Goal: Task Accomplishment & Management: Manage account settings

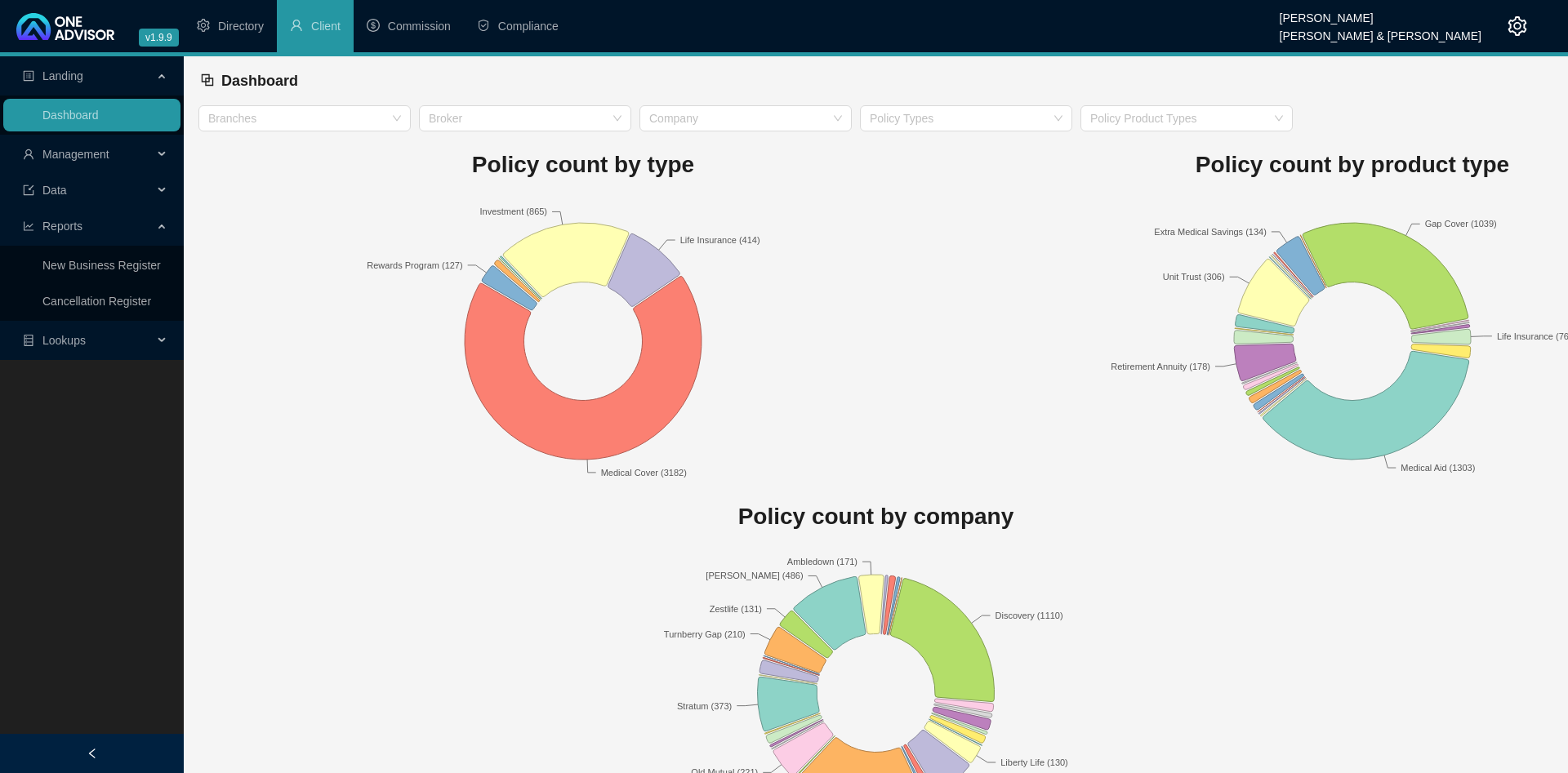
click at [100, 159] on span "Management" at bounding box center [75, 154] width 67 height 13
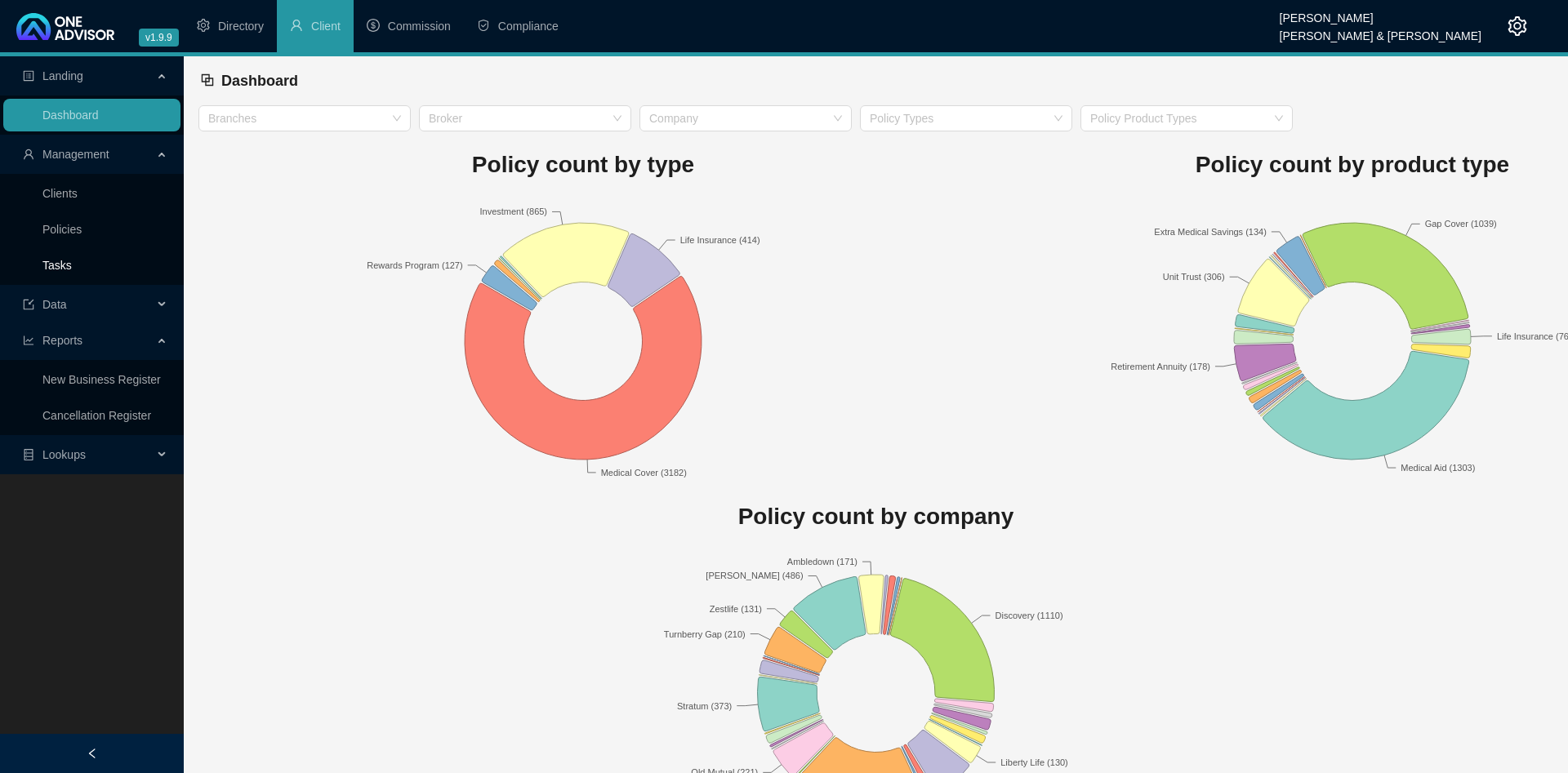
click at [71, 266] on link "Tasks" at bounding box center [57, 266] width 29 height 13
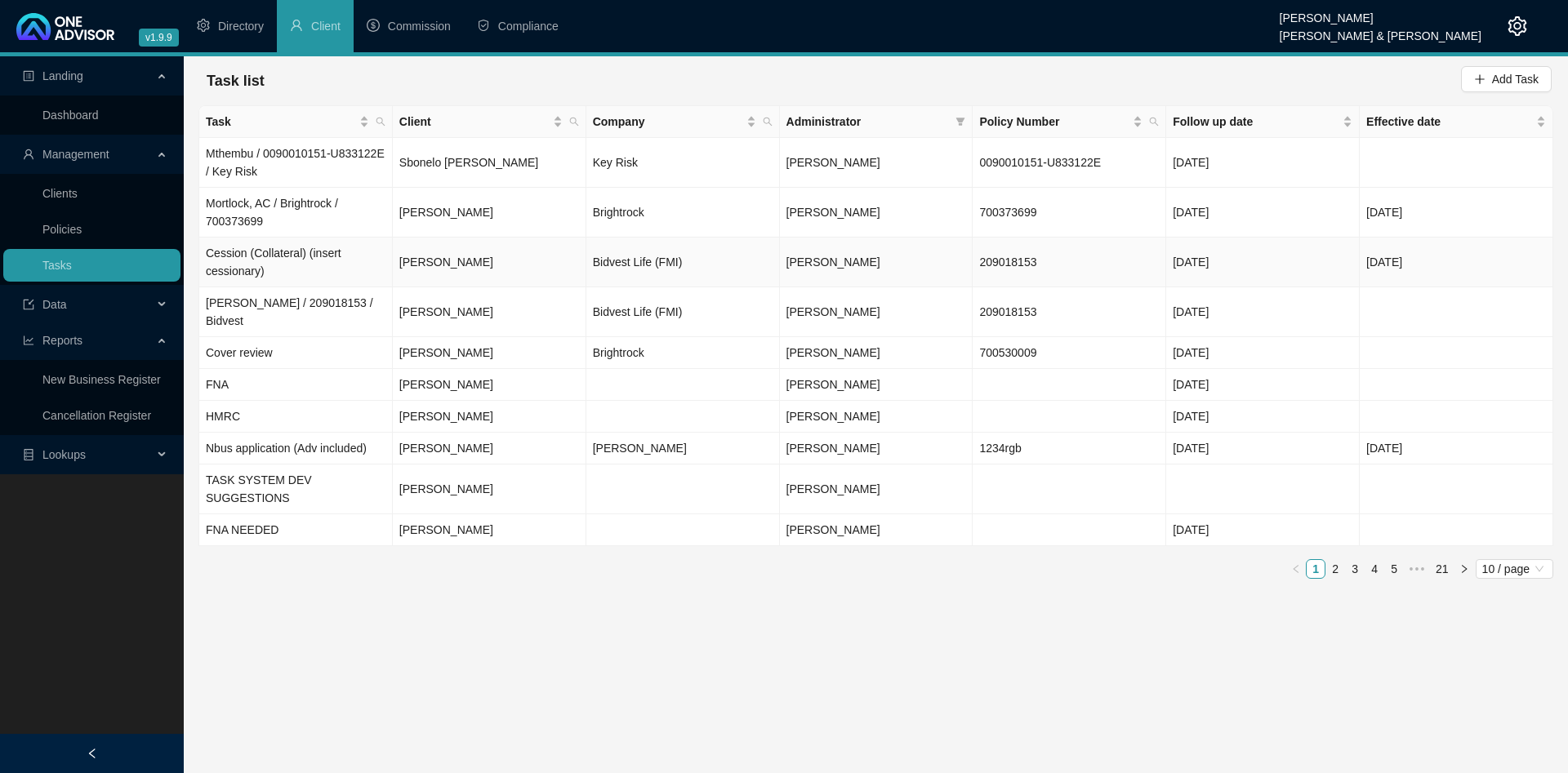
click at [349, 255] on td "Cession (Collateral) (insert cessionary)" at bounding box center [295, 262] width 193 height 49
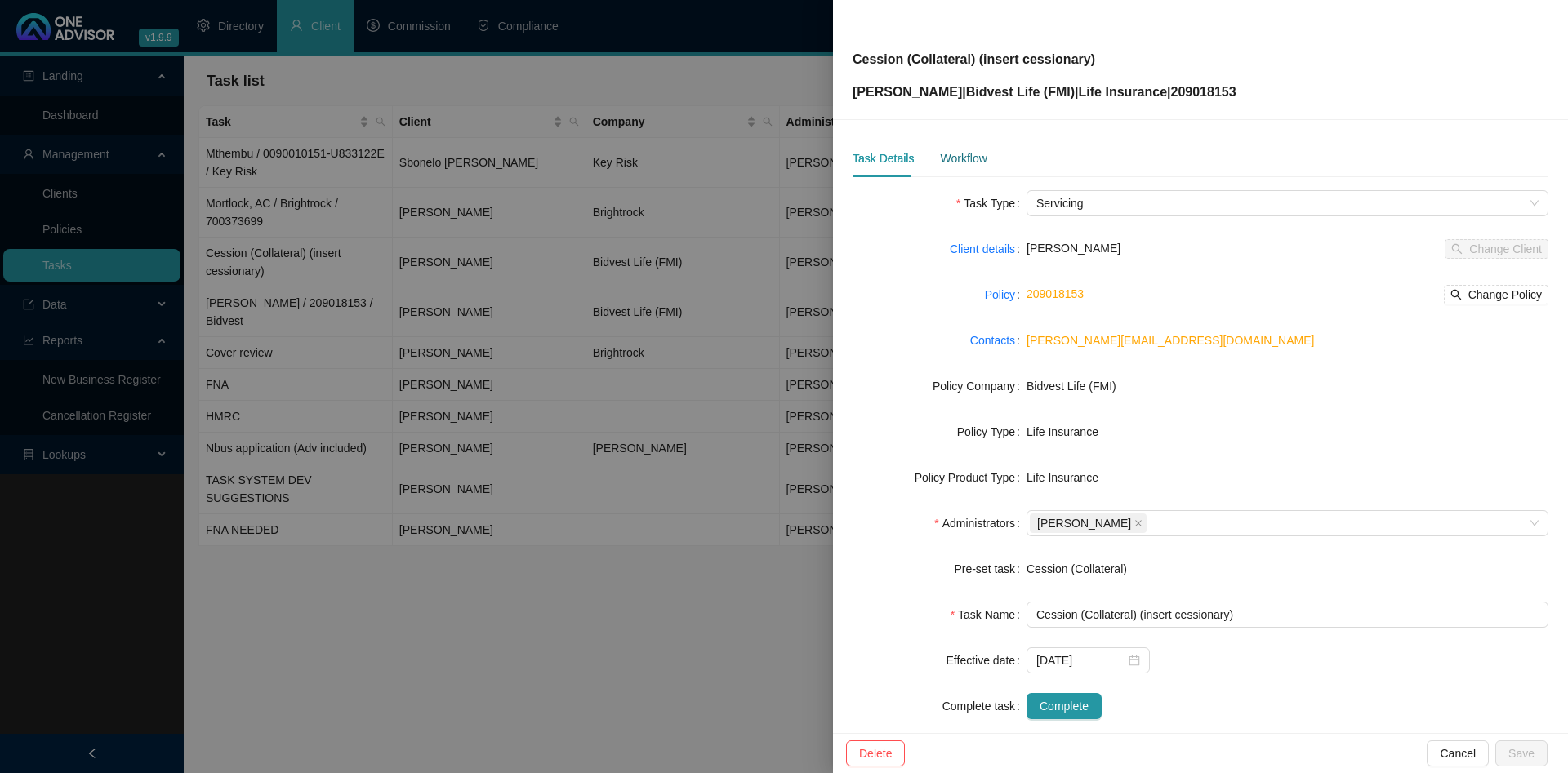
click at [962, 153] on div "Workflow" at bounding box center [963, 158] width 47 height 18
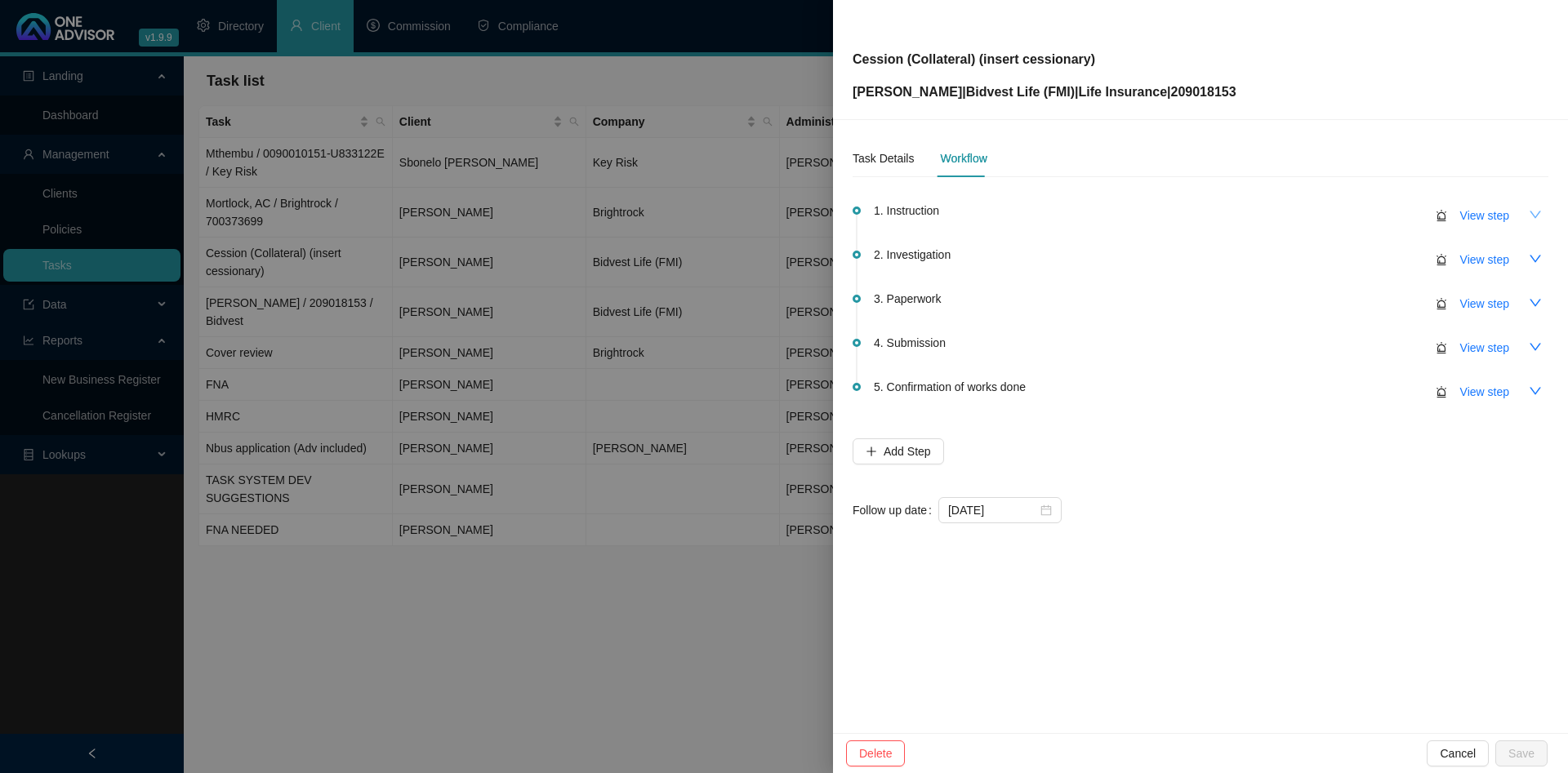
click at [1536, 214] on icon "down" at bounding box center [1535, 214] width 13 height 13
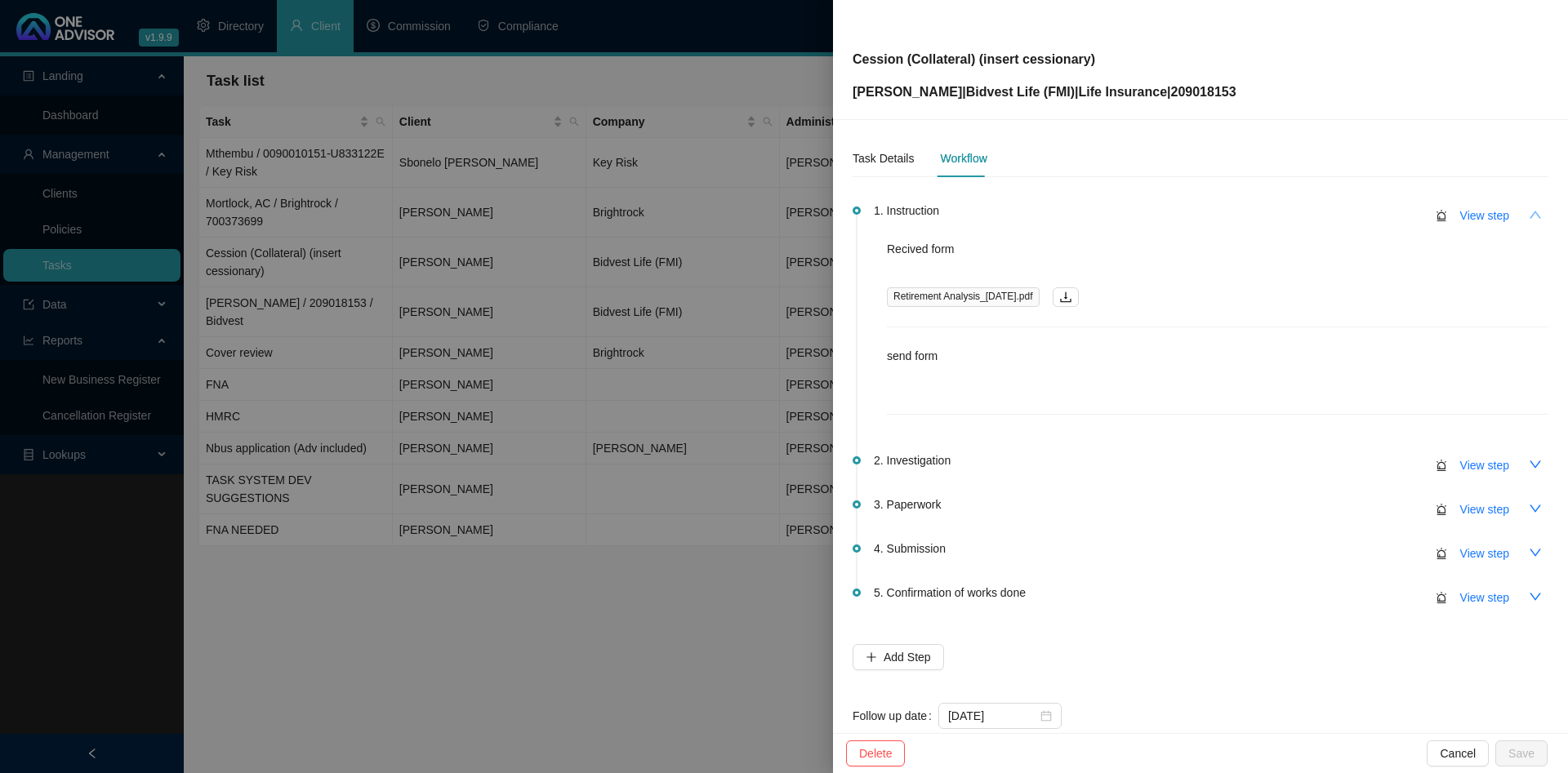
click at [1536, 214] on icon "up" at bounding box center [1535, 214] width 13 height 13
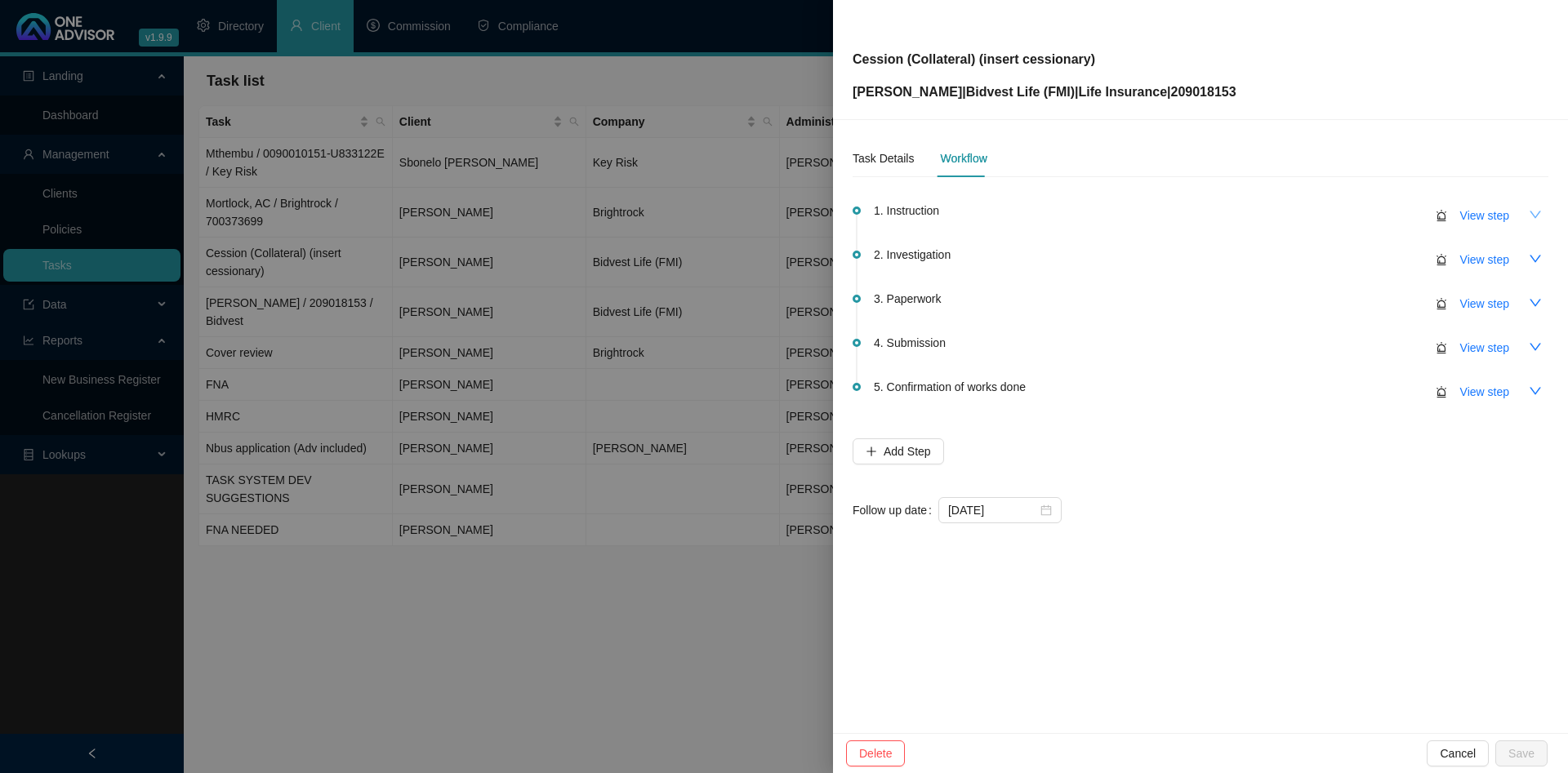
click at [1536, 214] on icon "down" at bounding box center [1535, 214] width 13 height 13
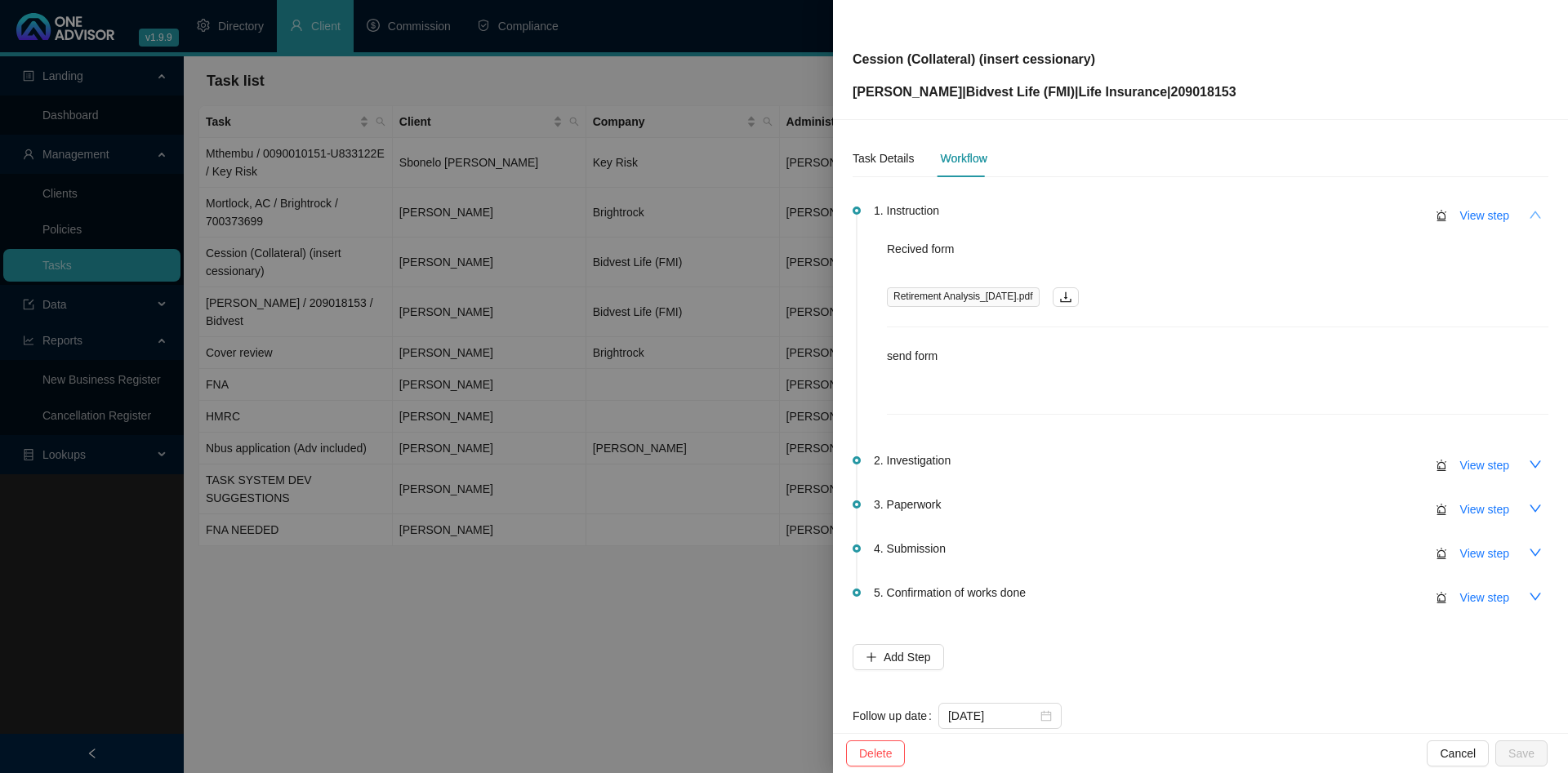
click at [1536, 214] on icon "up" at bounding box center [1535, 214] width 13 height 13
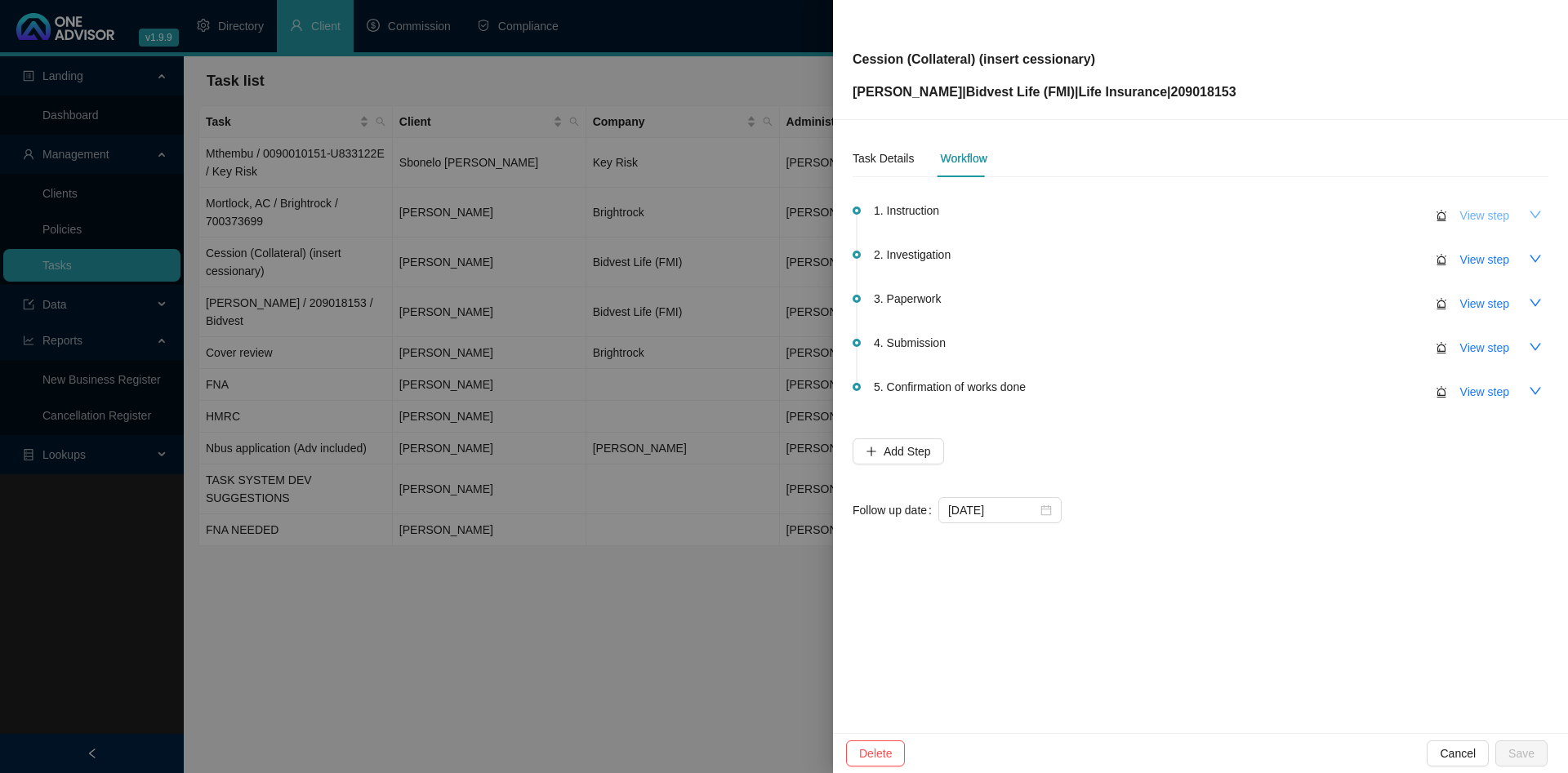
click at [1498, 213] on span "View step" at bounding box center [1485, 215] width 49 height 18
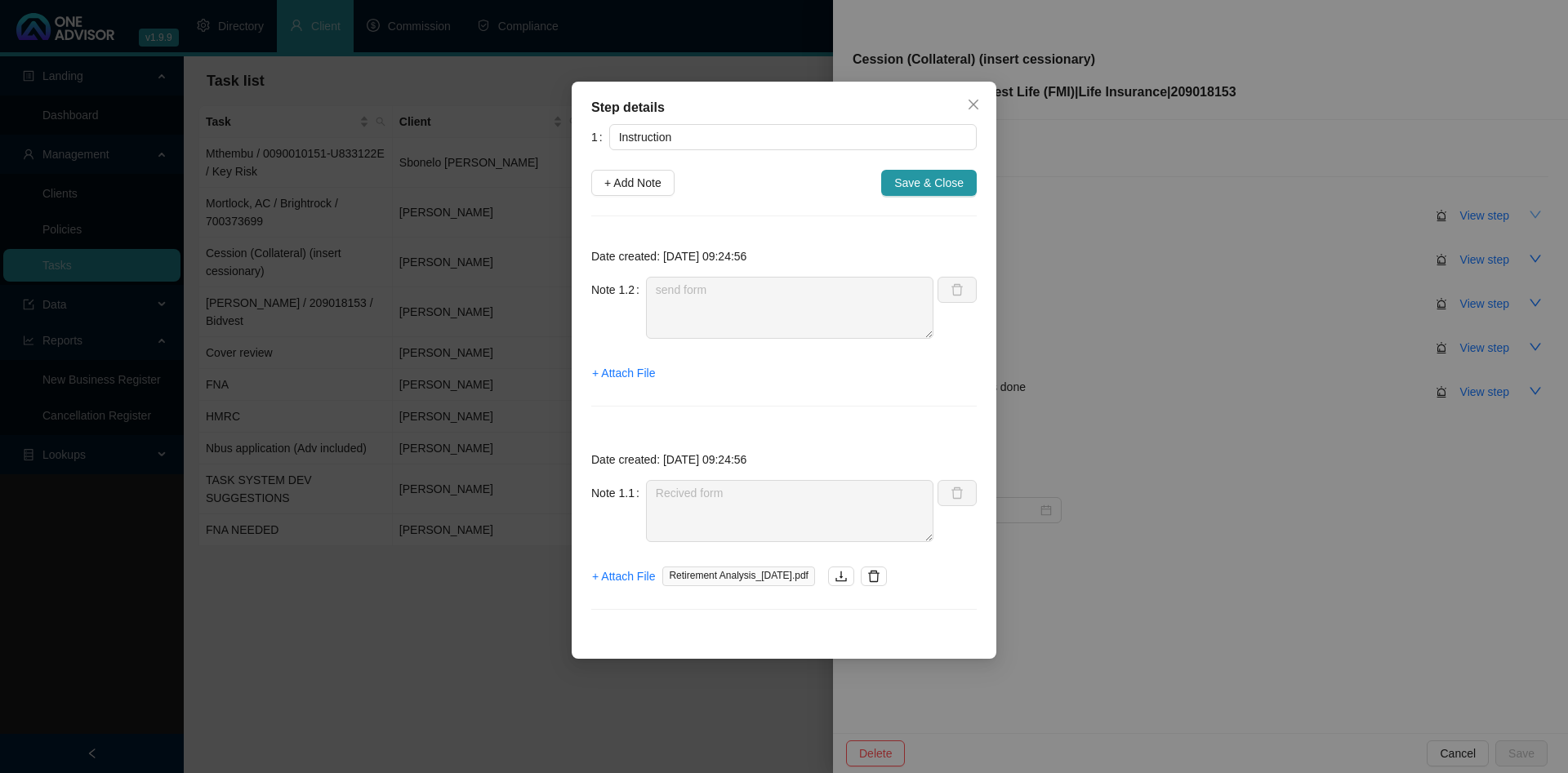
click at [356, 208] on div "Step details 1 Instruction + Add Note Save & Close Date created: [DATE] 09:24:5…" at bounding box center [784, 386] width 1568 height 773
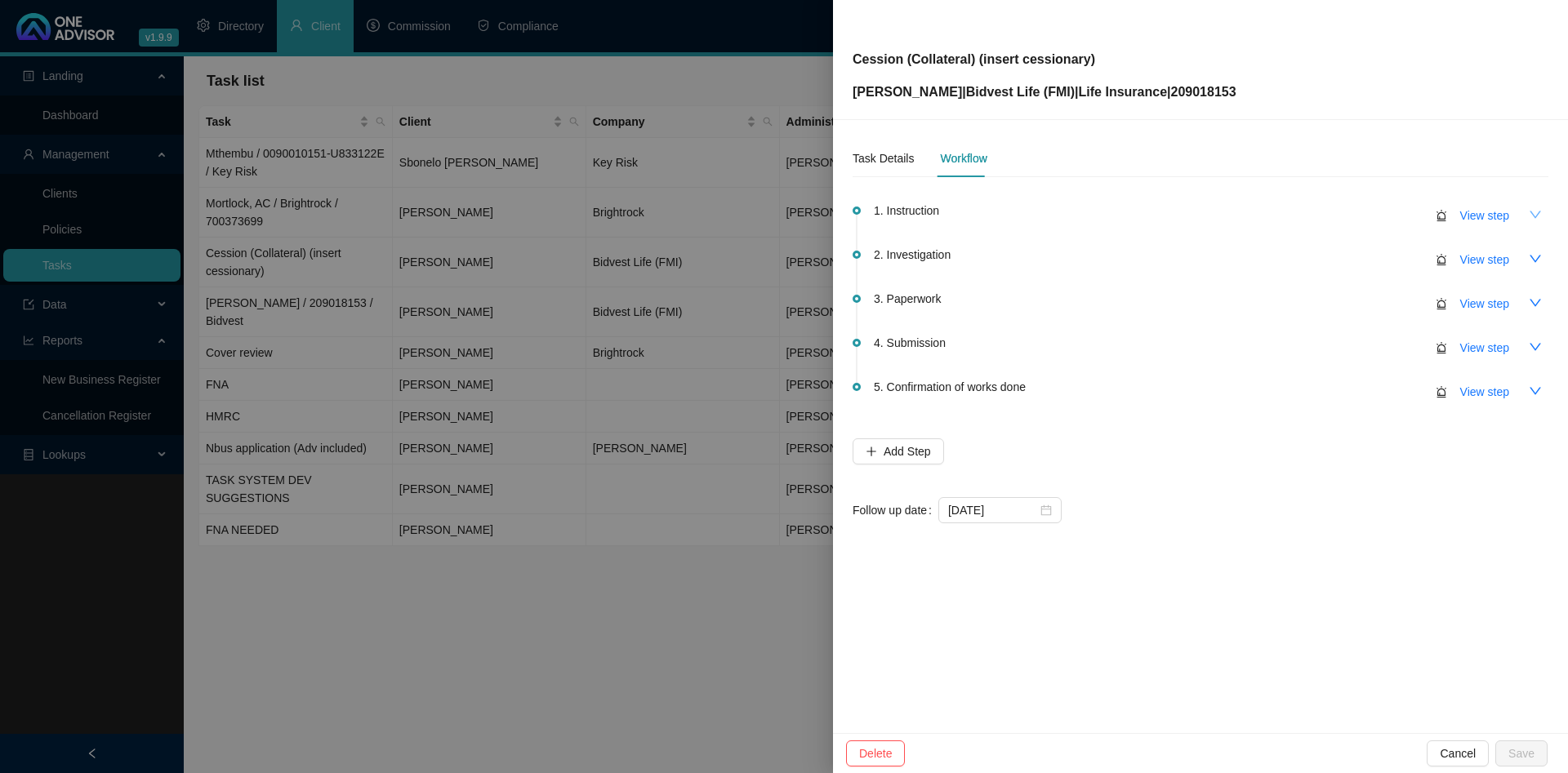
click at [400, 234] on div at bounding box center [784, 386] width 1568 height 773
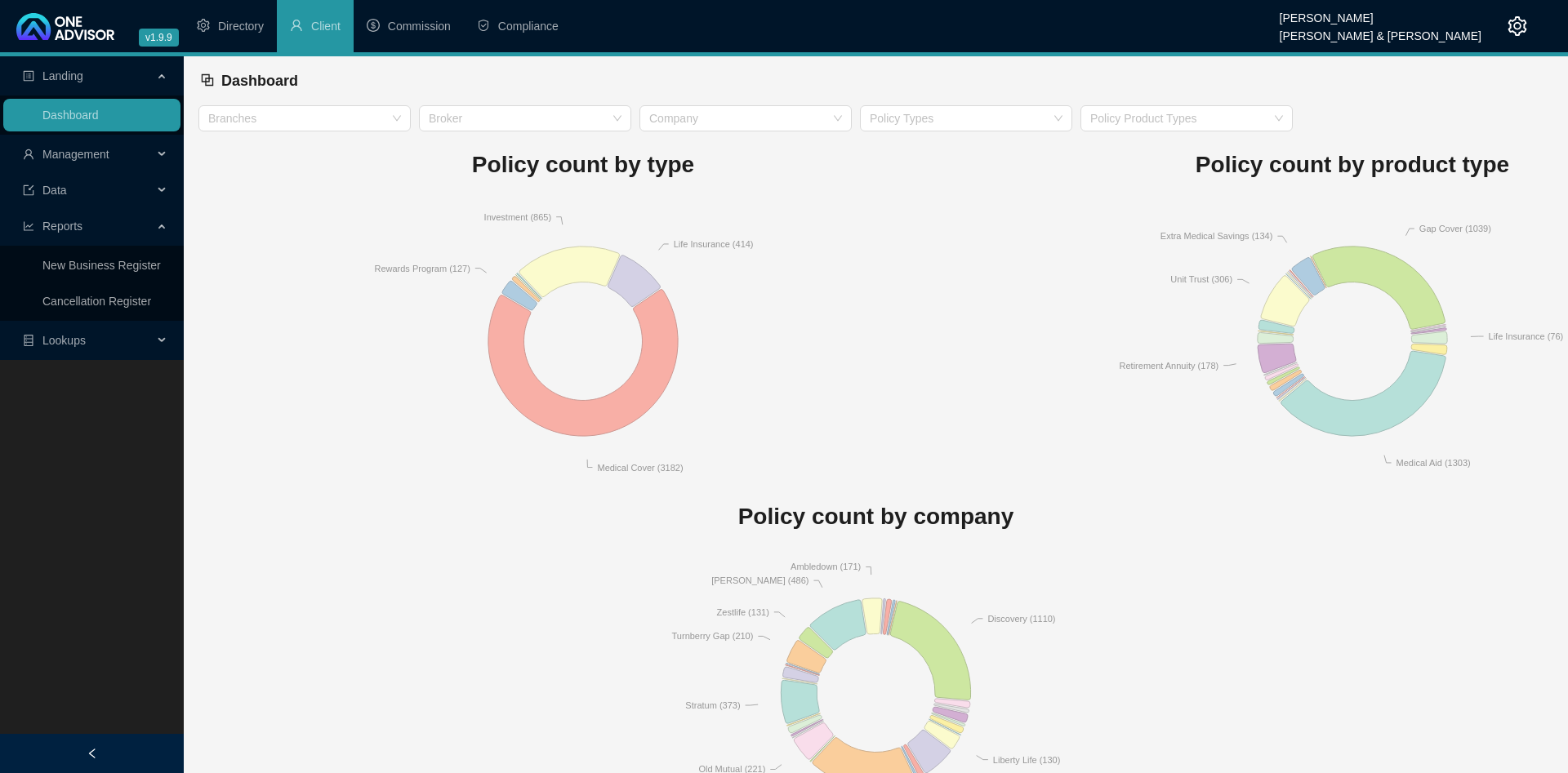
click at [76, 149] on span "Management" at bounding box center [75, 154] width 67 height 13
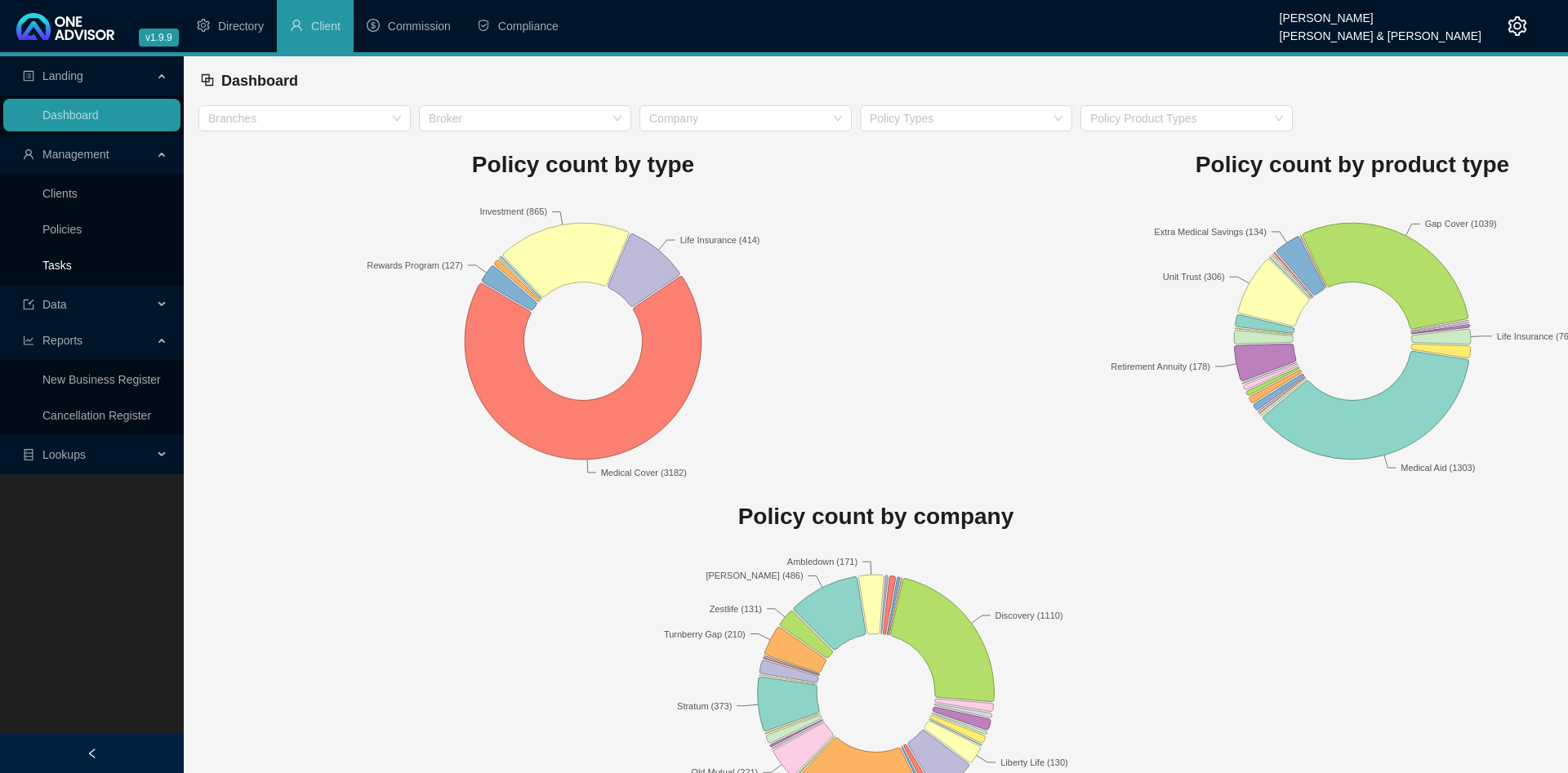
click at [71, 268] on link "Tasks" at bounding box center [57, 266] width 29 height 13
